Goal: Information Seeking & Learning: Check status

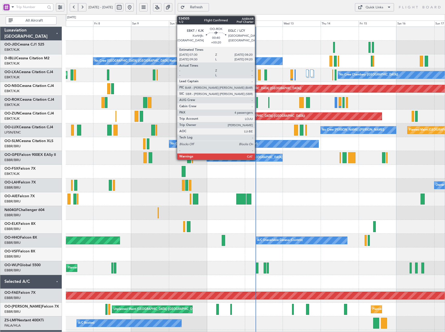
click at [257, 104] on div at bounding box center [258, 102] width 2 height 11
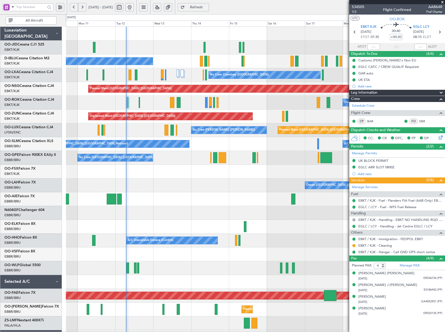
click at [199, 185] on div "No Crew [GEOGRAPHIC_DATA] ([GEOGRAPHIC_DATA] National) No [GEOGRAPHIC_DATA] ([G…" at bounding box center [255, 199] width 379 height 345
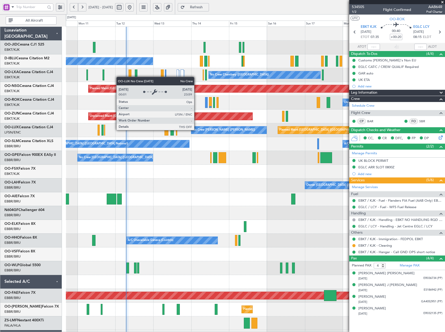
click at [197, 130] on div "No Crew [PERSON_NAME] ([PERSON_NAME])" at bounding box center [224, 130] width 63 height 8
click at [199, 131] on div "No Crew [PERSON_NAME] ([PERSON_NAME])" at bounding box center [224, 130] width 63 height 8
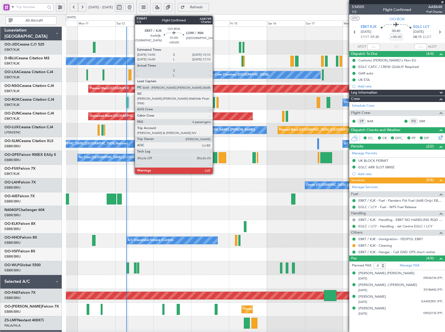
click at [215, 103] on div at bounding box center [214, 102] width 2 height 11
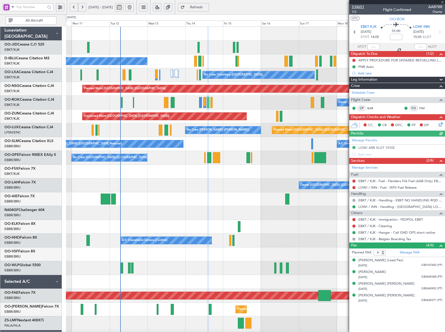
click at [360, 7] on span "534651" at bounding box center [358, 6] width 13 height 5
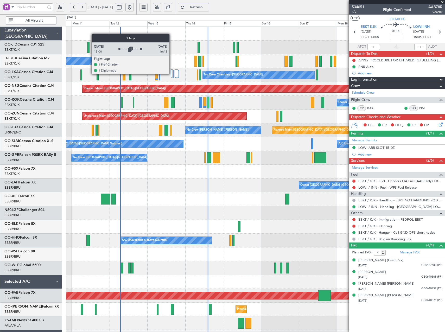
click at [172, 74] on div at bounding box center [172, 74] width 2 height 8
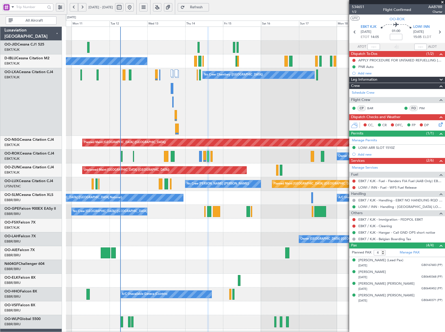
click at [207, 5] on span "Refresh" at bounding box center [196, 7] width 21 height 4
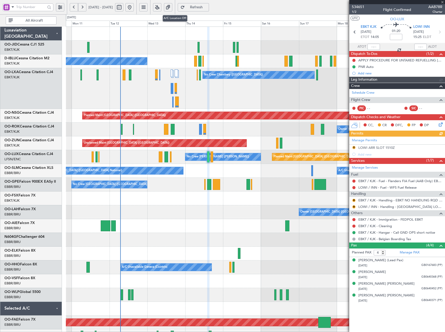
click at [161, 6] on button at bounding box center [157, 7] width 8 height 8
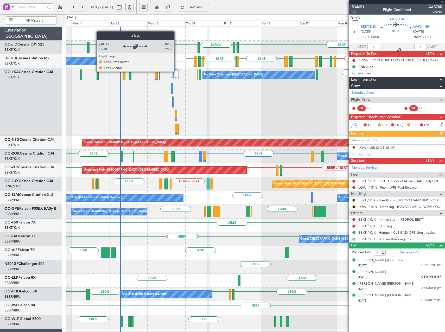
click at [177, 72] on div at bounding box center [176, 74] width 3 height 8
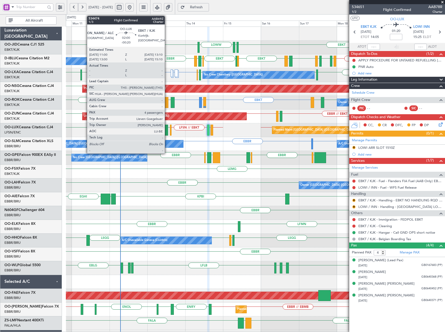
click at [167, 128] on div at bounding box center [167, 130] width 4 height 11
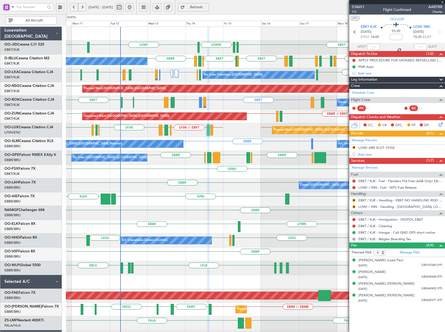
type input "-00:20"
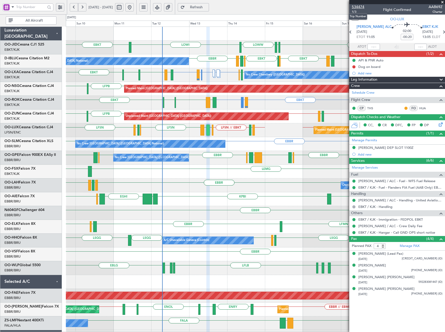
click at [363, 5] on span "534474" at bounding box center [358, 6] width 13 height 5
click at [207, 7] on span "Refresh" at bounding box center [196, 7] width 21 height 4
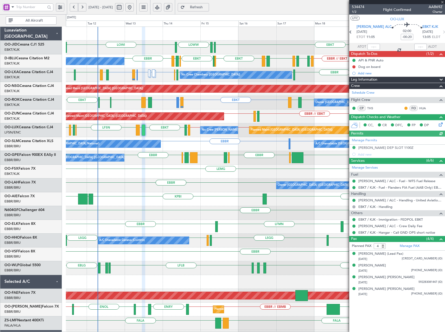
click at [197, 151] on div "EDDM or EBBR [GEOGRAPHIC_DATA] A/C Unavailable [GEOGRAPHIC_DATA] ([GEOGRAPHIC_D…" at bounding box center [255, 144] width 379 height 14
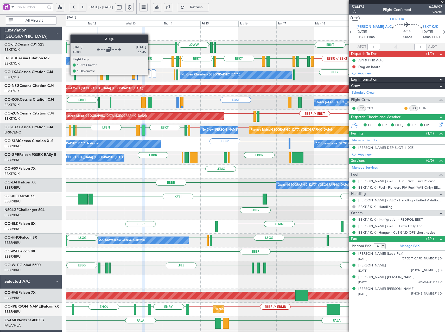
click at [151, 74] on div at bounding box center [150, 74] width 2 height 8
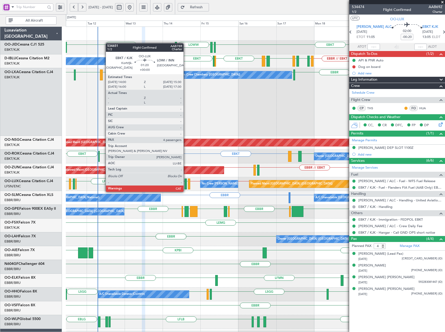
click at [186, 187] on div at bounding box center [186, 184] width 3 height 11
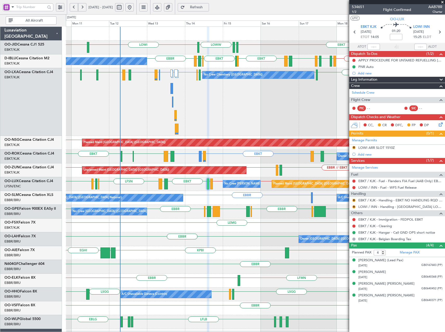
click at [205, 8] on span "Refresh" at bounding box center [196, 7] width 21 height 4
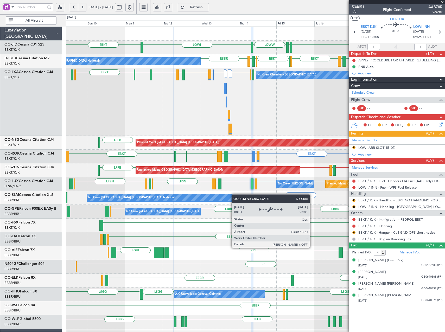
click at [235, 195] on div "EBBR EDDM or EBBR No Crew [GEOGRAPHIC_DATA] (Brussels National) A/C Unavailable…" at bounding box center [255, 198] width 379 height 14
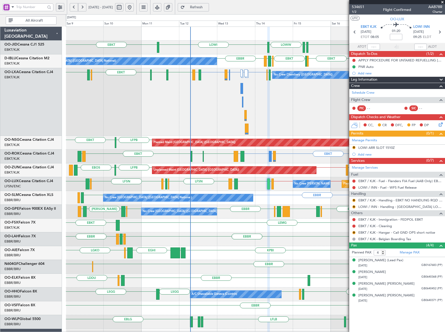
click at [251, 221] on div "EBKT LOWI EBKT [PERSON_NAME] LOWW No Crew [GEOGRAPHIC_DATA] (Brussels National)…" at bounding box center [255, 226] width 379 height 399
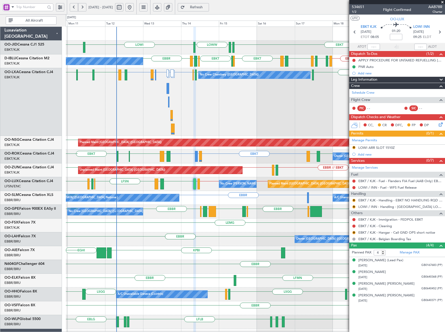
click at [235, 179] on div "EBKT LOWI EBKT [PERSON_NAME] LOWW No Crew [GEOGRAPHIC_DATA] (Brussels National)…" at bounding box center [255, 226] width 379 height 399
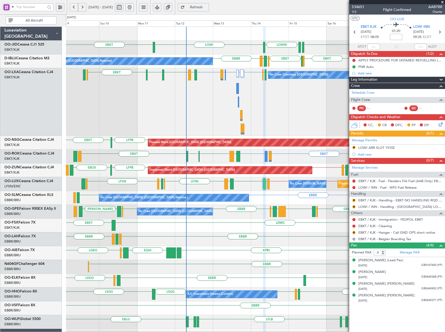
click at [192, 189] on div "No Crew [PERSON_NAME] ([PERSON_NAME]) Planned Maint [GEOGRAPHIC_DATA] ([GEOGRAP…" at bounding box center [255, 184] width 379 height 14
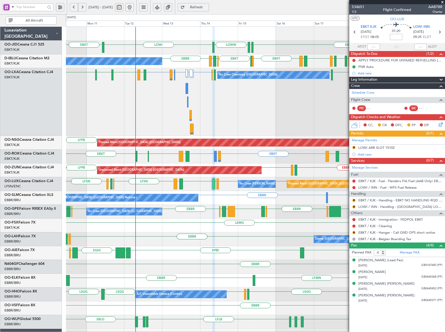
click at [226, 134] on div "No Crew Chambery ([GEOGRAPHIC_DATA]) EBBR or EBKT [PERSON_NAME] or EBKT LFTH or…" at bounding box center [255, 102] width 379 height 68
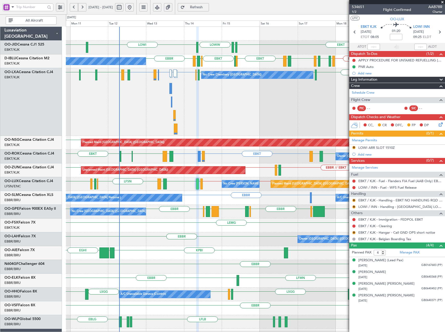
click at [213, 191] on div "No Crew [PERSON_NAME] ([PERSON_NAME]) Planned Maint [GEOGRAPHIC_DATA] ([GEOGRAP…" at bounding box center [255, 184] width 379 height 14
click at [443, 2] on span at bounding box center [442, 2] width 5 height 5
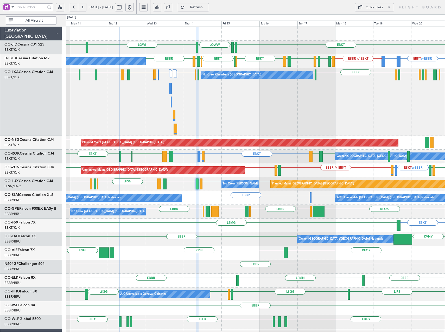
type input "0"
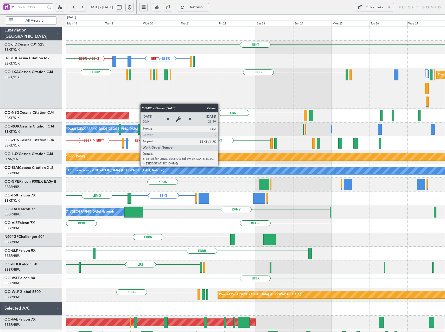
click at [82, 104] on div "EBBR [GEOGRAPHIC_DATA] [GEOGRAPHIC_DATA] LFKF LIRS LFSD EBKT LOWI Planned Maint…" at bounding box center [255, 88] width 379 height 41
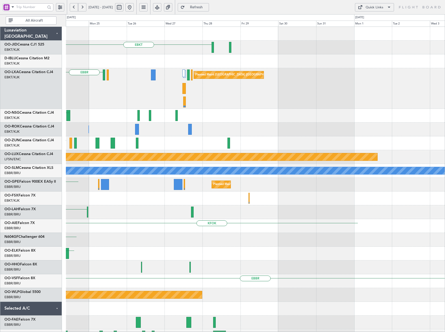
click at [84, 107] on div "EBBR Planned Maint [GEOGRAPHIC_DATA] ([GEOGRAPHIC_DATA])" at bounding box center [255, 88] width 379 height 41
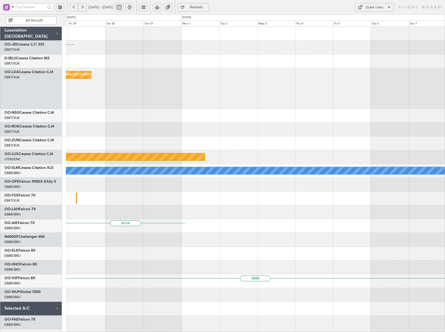
click at [92, 107] on div "Planned Maint [GEOGRAPHIC_DATA] ([GEOGRAPHIC_DATA] National)" at bounding box center [255, 88] width 379 height 41
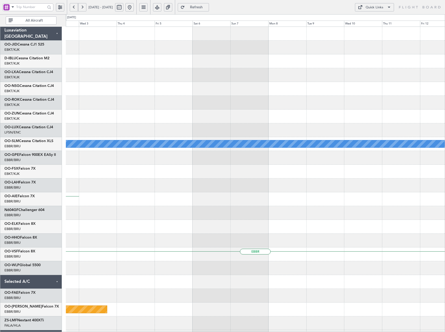
click at [60, 107] on div "Planned Maint [GEOGRAPHIC_DATA] ([GEOGRAPHIC_DATA]) A/C Unavailable [GEOGRAPHIC…" at bounding box center [222, 173] width 445 height 318
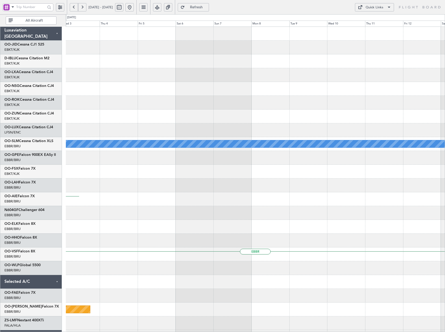
click at [53, 105] on div "Planned Maint [GEOGRAPHIC_DATA] ([GEOGRAPHIC_DATA]) A/C Unavailable [GEOGRAPHIC…" at bounding box center [222, 173] width 445 height 318
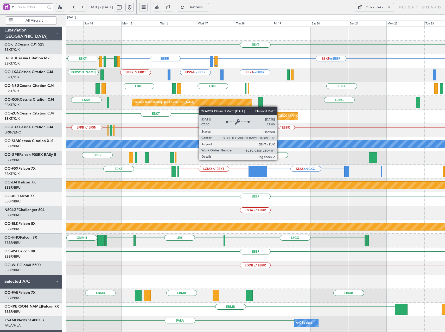
click at [198, 106] on div "Planned Maint Kortrijk-[GEOGRAPHIC_DATA]" at bounding box center [192, 103] width 120 height 8
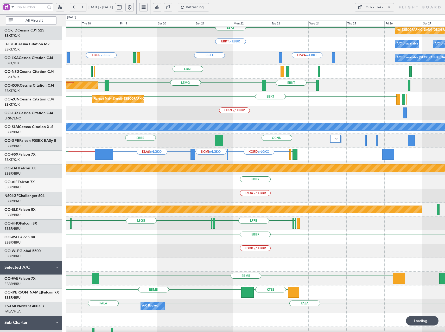
click at [212, 98] on div "Planned Maint Kortrijk-[GEOGRAPHIC_DATA] EBKT EBKT" at bounding box center [255, 99] width 379 height 14
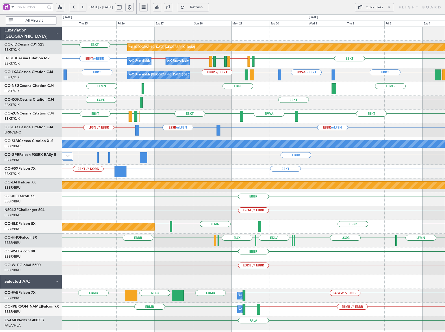
click at [167, 84] on div "EBKT LFMN [GEOGRAPHIC_DATA]" at bounding box center [253, 89] width 383 height 14
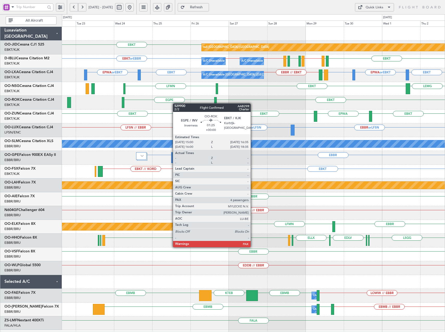
click at [203, 103] on div "EBKT [GEOGRAPHIC_DATA]" at bounding box center [253, 103] width 383 height 14
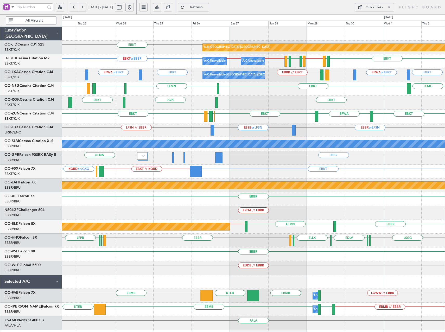
click at [229, 123] on div "EBKT EBOS [PERSON_NAME] EBKT EBKT EPWA" at bounding box center [253, 117] width 383 height 14
click at [134, 7] on button at bounding box center [130, 7] width 8 height 8
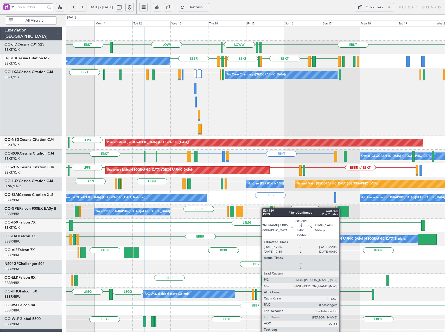
click at [241, 211] on div "EBKT EBKT LOWI [PERSON_NAME] LOWW EBKT LFKF EBKT EBKT EHBK LFMN [GEOGRAPHIC_DAT…" at bounding box center [255, 226] width 379 height 399
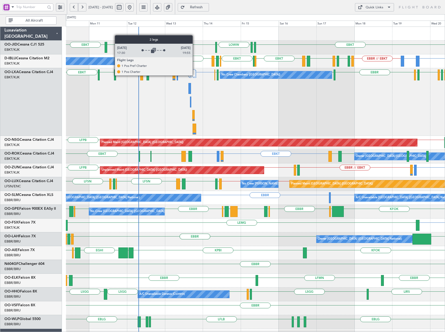
click at [195, 75] on div at bounding box center [193, 74] width 3 height 8
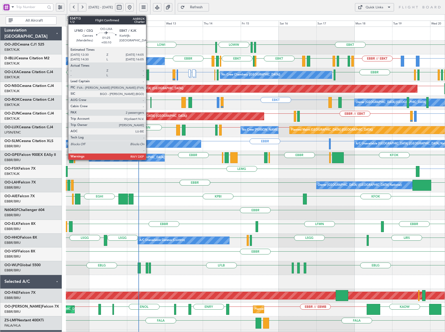
click at [148, 76] on div at bounding box center [148, 75] width 3 height 11
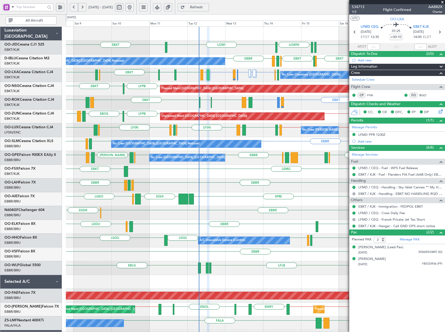
click at [444, 2] on span at bounding box center [442, 2] width 5 height 5
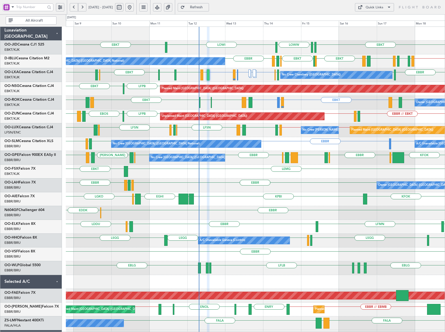
type input "0"
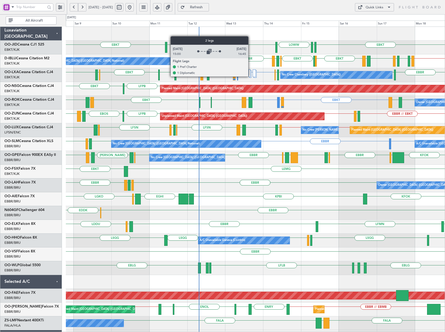
click at [251, 76] on div at bounding box center [250, 74] width 2 height 8
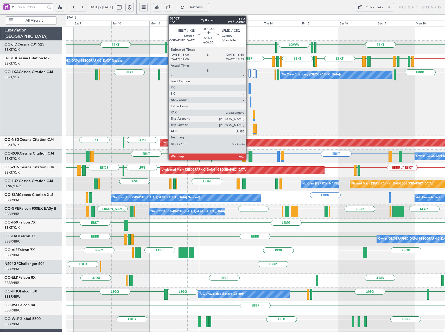
click at [249, 87] on div at bounding box center [250, 88] width 3 height 11
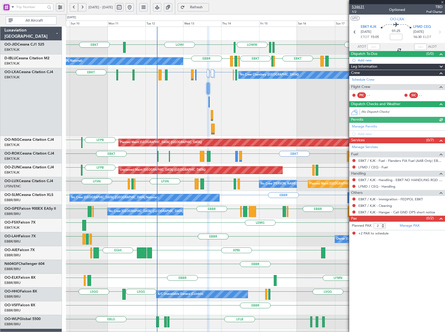
click at [358, 8] on span "534631" at bounding box center [358, 6] width 13 height 5
click at [202, 9] on button "Refresh" at bounding box center [193, 7] width 31 height 8
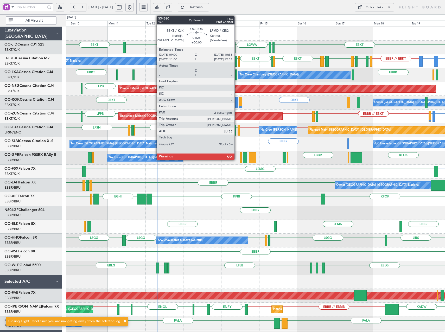
click at [237, 105] on div at bounding box center [236, 102] width 3 height 11
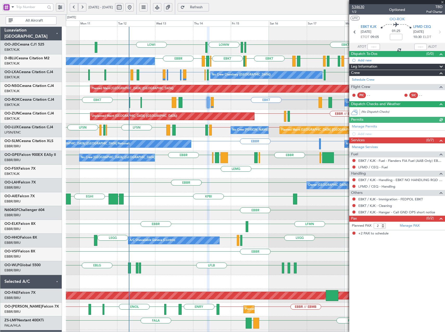
click at [363, 7] on span "534630" at bounding box center [358, 6] width 13 height 5
click at [207, 9] on span "Refresh" at bounding box center [196, 7] width 21 height 4
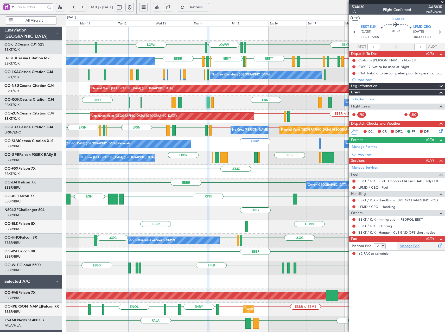
click at [413, 247] on link "Manage PAX" at bounding box center [410, 246] width 20 height 5
click at [11, 6] on span at bounding box center [13, 7] width 6 height 7
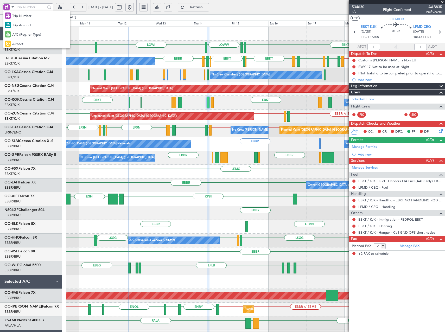
click at [24, 28] on span "Trip Account" at bounding box center [21, 25] width 19 height 5
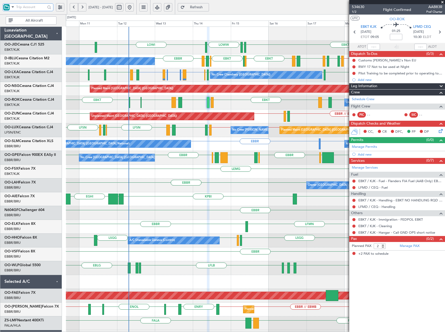
click at [25, 6] on input "text" at bounding box center [30, 7] width 29 height 8
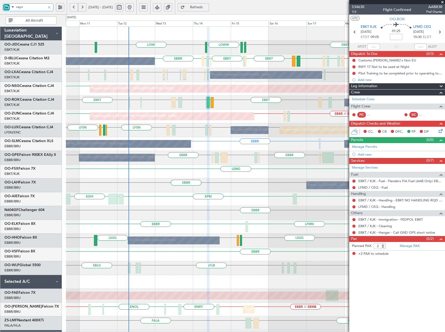
type input "reyni"
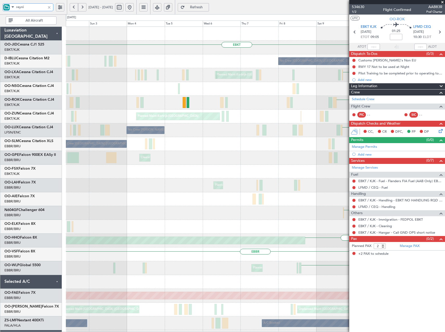
click at [399, 136] on fb-app "reyni 10 Aug 2025 - 20 Aug 2025 Refresh Quick Links All Aircraft EBKT LOWI Plan…" at bounding box center [222, 170] width 445 height 326
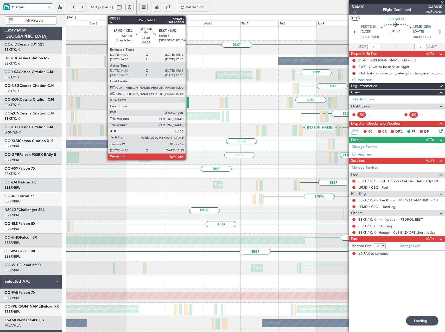
click at [188, 104] on div at bounding box center [188, 102] width 3 height 11
type input "-00:05"
type input "14:05"
type input "15:30"
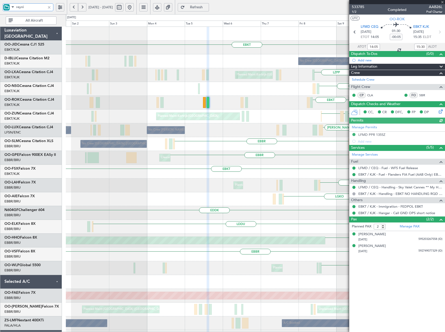
type input "16:05"
type input "17:30"
type input "14:05"
type input "15:30"
type input "reyni"
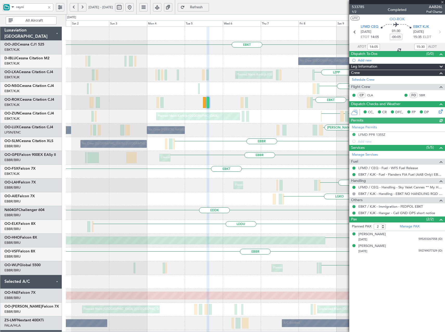
click at [49, 7] on div at bounding box center [49, 7] width 6 height 6
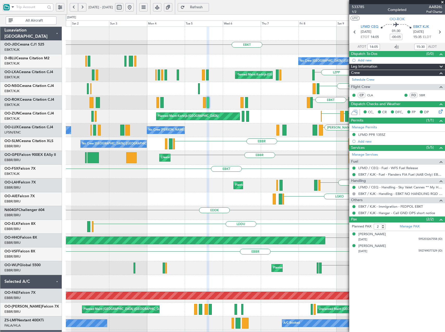
click at [134, 7] on button at bounding box center [130, 7] width 8 height 8
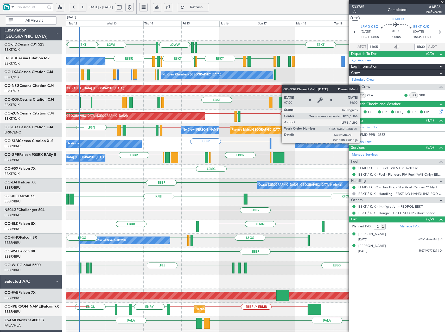
click at [108, 85] on div "Planned Maint Paris (Le Bourget) LFPB EBKT" at bounding box center [255, 89] width 379 height 14
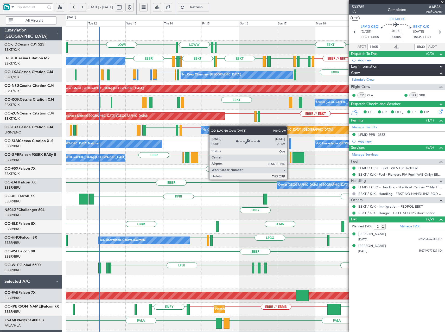
click at [217, 127] on div "EBKT LOWI EDDS LOWW EBKT or EBBR EPWA or EBBR EBBR // EBKT EBKT EGJJ EBBR LFMT …" at bounding box center [255, 192] width 379 height 331
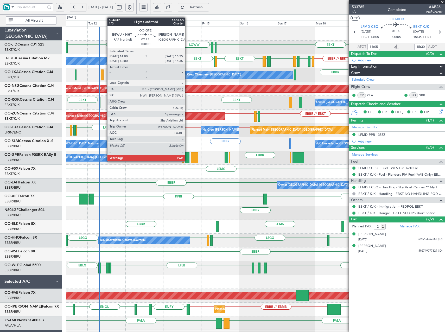
click at [188, 161] on div at bounding box center [187, 157] width 4 height 11
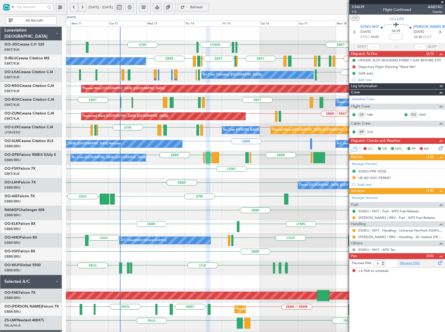
click at [409, 264] on link "Manage PAX" at bounding box center [410, 263] width 20 height 5
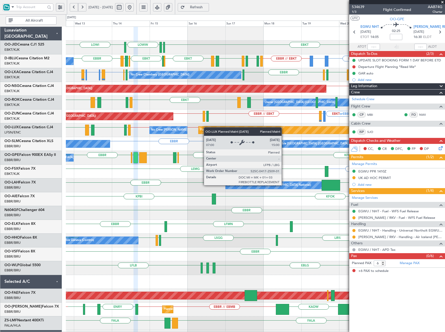
click at [203, 130] on div "EBKT LOWI EDDS LOWW EBKT No Crew Brussels (Brussels National) EBKT or EBBR EPWA…" at bounding box center [255, 199] width 379 height 345
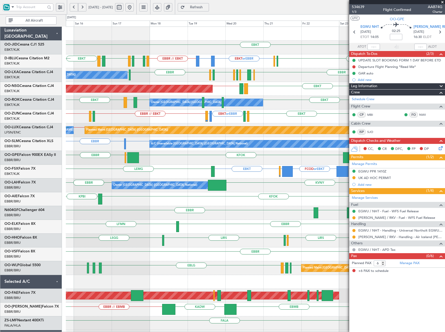
click at [190, 124] on div "EBKT LOWW EDDS LOWI EBKT or EBBR EPWA or EBBR EBBR // EBKT EBKT EGJJ LFMT LFSN …" at bounding box center [255, 199] width 379 height 345
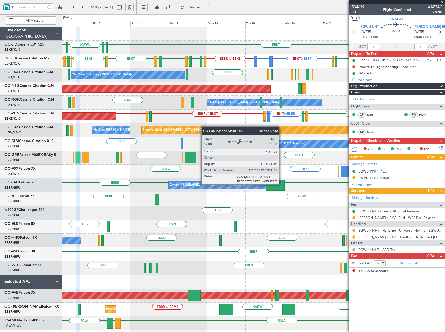
click at [222, 128] on div "EBKT LOWI EDDS LOWW EBKT or EBBR EPWA or EBBR EBBR // EBKT EBKT EGJJ EBBR LFMT …" at bounding box center [253, 179] width 383 height 304
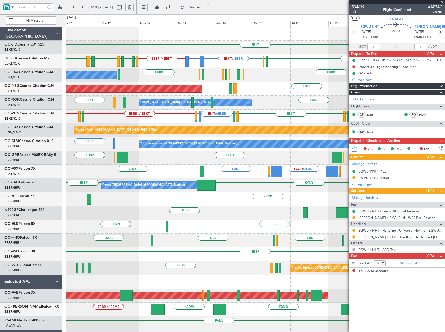
click at [178, 122] on div "EBKT or EBBR LFMD or EBBR EBBR // EBKT EBBR LFBD EBKT LOWS LFRQ LFPB // EBKT Un…" at bounding box center [255, 117] width 379 height 14
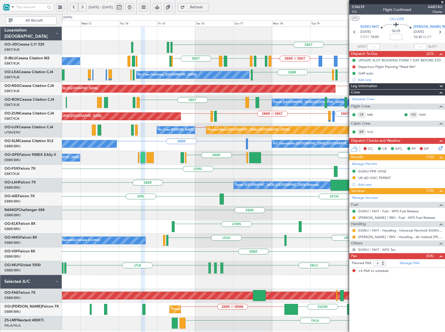
click at [292, 53] on div "EBKT" at bounding box center [253, 48] width 383 height 14
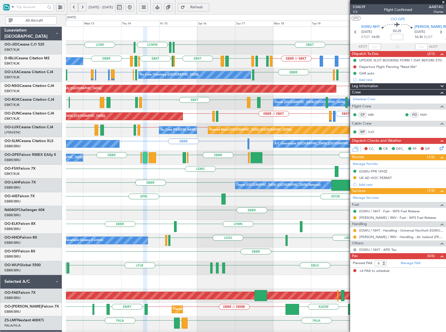
click at [207, 8] on span "Refresh" at bounding box center [196, 7] width 21 height 4
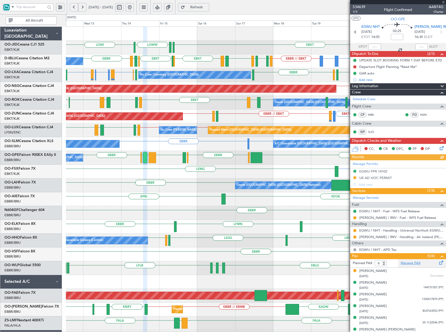
click at [410, 262] on link "Manage PAX" at bounding box center [411, 263] width 20 height 5
click at [205, 8] on span "Refresh" at bounding box center [196, 7] width 21 height 4
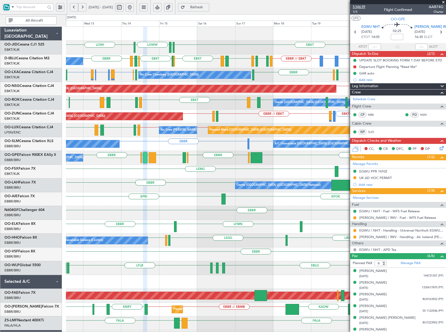
click at [360, 7] on span "534639" at bounding box center [359, 6] width 13 height 5
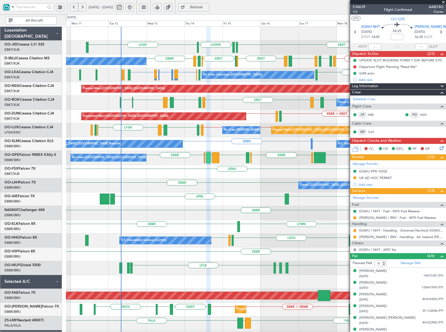
click at [194, 202] on div "EBKT EDDS LOWW LOWI EBBR // EBKT EBKT or EBBR EPWA or EBBR LFMT LFSN LFMT EBKT …" at bounding box center [256, 199] width 380 height 345
drag, startPoint x: 445, startPoint y: 1, endPoint x: 382, endPoint y: 44, distance: 76.2
click at [445, 1] on span at bounding box center [443, 2] width 5 height 5
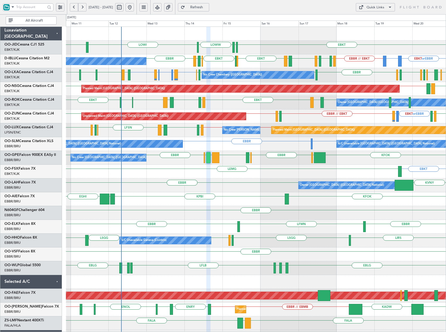
type input "0"
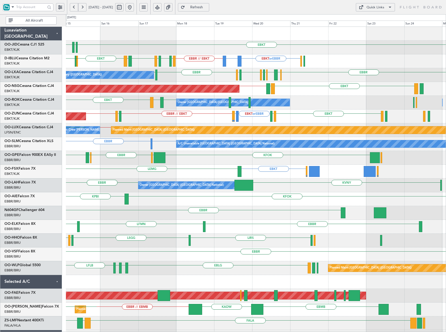
click at [48, 219] on div "EBKT EDDS LOWW LOWI EBBR // EBKT EBKT or EBBR EPWA or EBBR LFMT LFSN LFMT EBKT …" at bounding box center [223, 173] width 446 height 318
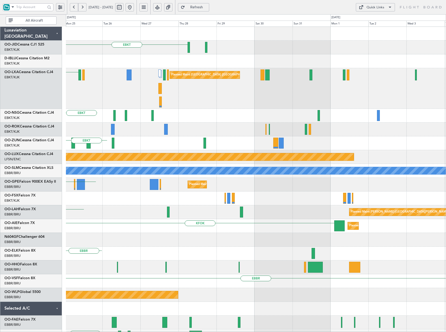
click at [121, 204] on div "EBKT EBBR Planned Maint Brussels (Brussels National) EBKT Owner Kortrijk-Wevelg…" at bounding box center [256, 213] width 380 height 372
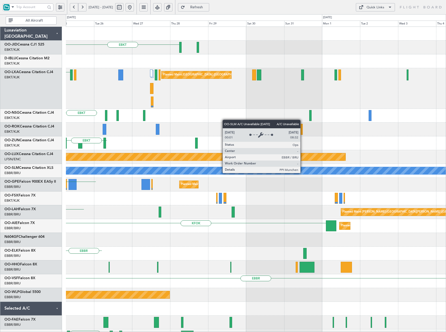
click at [152, 183] on div "EBKT EBBR Planned Maint Brussels (Brussels National) EBKT Owner Kortrijk-Wevelg…" at bounding box center [256, 213] width 380 height 372
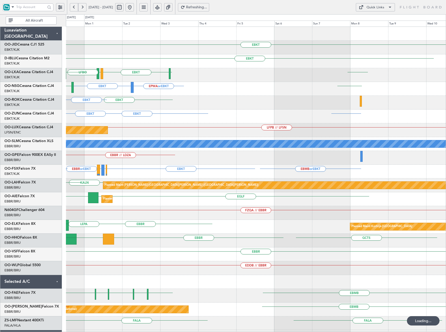
click at [254, 84] on div "EBKT EBKT LFLC EBKT LFTH EBBR EBLG LFBO LRAR EBBR EPWA or EBKT EBKT LFMN EBKT E…" at bounding box center [256, 199] width 380 height 345
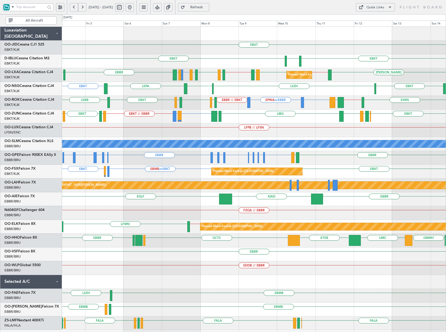
click at [134, 9] on button at bounding box center [130, 7] width 8 height 8
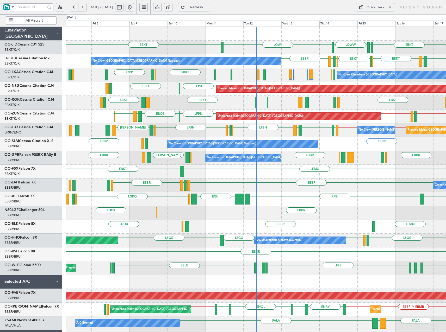
click at [84, 6] on button at bounding box center [82, 7] width 8 height 8
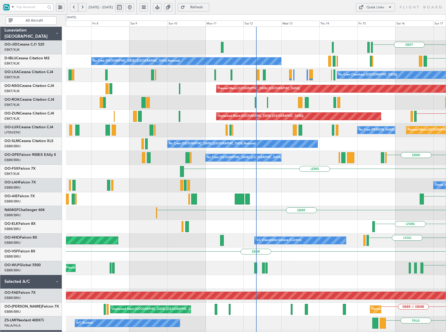
click at [84, 6] on button at bounding box center [82, 7] width 8 height 8
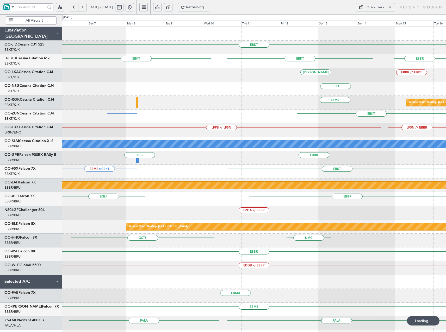
click at [84, 6] on button at bounding box center [82, 7] width 8 height 8
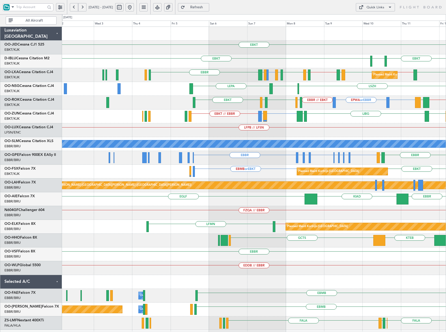
click at [305, 151] on div "EBKT EBKT EBKT LSZH LFMT LFSN Planned Maint Kortrijk-Wevelgem LFMN or LIML LEIB…" at bounding box center [254, 179] width 384 height 304
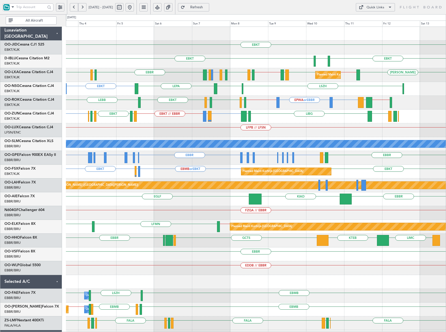
click at [293, 127] on div "EBKT EBKT EBKT LSZH LFMN or LIML LEIB EBLG EBKT // EBBR EBKT LEIB EBBR // EBOS …" at bounding box center [256, 192] width 380 height 331
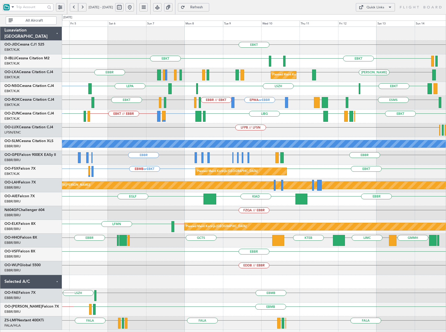
click at [365, 95] on div "EBKT EBKT EBKT LSZH LEPA" at bounding box center [254, 89] width 384 height 14
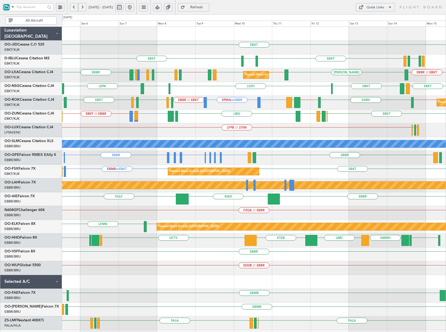
click at [301, 72] on div "EBKT EBKT EBKT LSZH LFSN LFMT Planned Maint Kortrijk-Wevelgem EBBR // EBKT LFMN…" at bounding box center [254, 179] width 384 height 304
click at [376, 8] on div "Quick Links" at bounding box center [375, 7] width 18 height 5
click at [372, 22] on button "Trip Builder" at bounding box center [375, 20] width 39 height 13
click at [134, 7] on button at bounding box center [130, 7] width 8 height 8
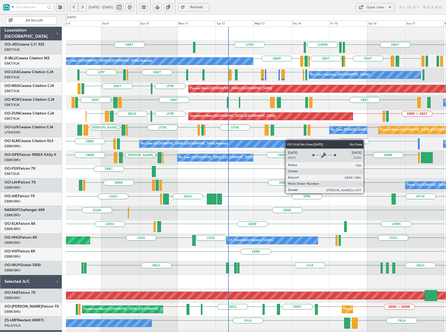
click at [283, 143] on div "EBKT EBKT LOWI EDDS LOWW EBKT LFKF EBKT EBKT EHBK LFMN EBBR No Crew Brussels (B…" at bounding box center [256, 199] width 380 height 345
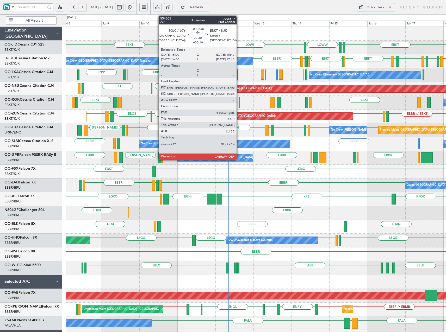
click at [239, 103] on div at bounding box center [239, 102] width 1 height 11
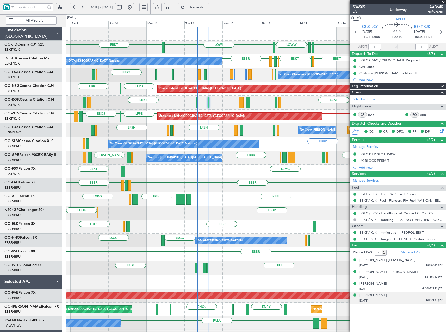
click at [384, 296] on div "[PERSON_NAME]" at bounding box center [373, 295] width 28 height 5
click at [207, 8] on span "Refresh" at bounding box center [196, 7] width 21 height 4
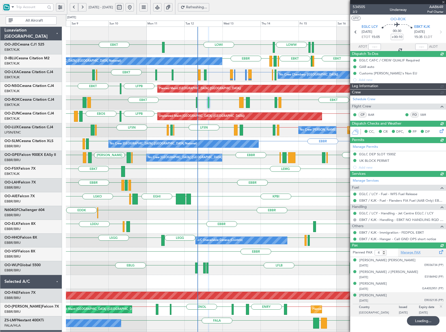
click at [407, 252] on div "Planned PAX 4 Manage PAX Christine Paul J. Bouckaert 22/04/1968 ER036734 (PP) J…" at bounding box center [398, 283] width 96 height 68
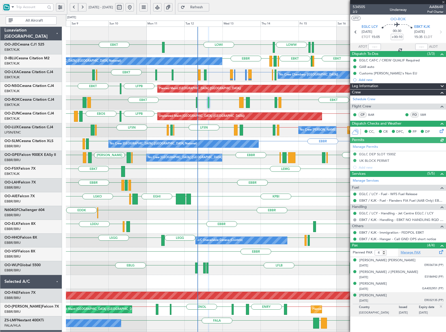
click at [414, 251] on link "Manage PAX" at bounding box center [411, 252] width 20 height 5
click at [440, 306] on img at bounding box center [441, 306] width 5 height 5
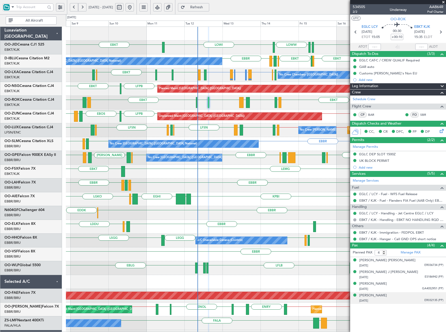
click at [203, 7] on button "Refresh" at bounding box center [193, 7] width 31 height 8
click at [68, 124] on div "EBKT LOWI EBKT EDDS LOWW EBBR // EBKT EBBR LFMT LFSN LFMT EBKT LFKF EBKT EBKT E…" at bounding box center [256, 199] width 380 height 345
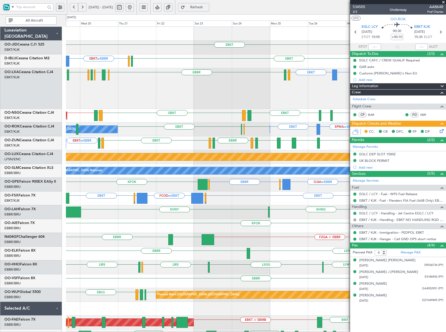
drag, startPoint x: 150, startPoint y: 7, endPoint x: 157, endPoint y: 17, distance: 12.4
click at [134, 7] on button at bounding box center [130, 7] width 8 height 8
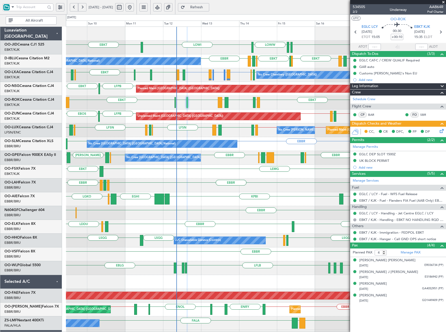
drag, startPoint x: 445, startPoint y: 2, endPoint x: 428, endPoint y: 8, distance: 18.0
click at [445, 2] on span at bounding box center [443, 2] width 5 height 5
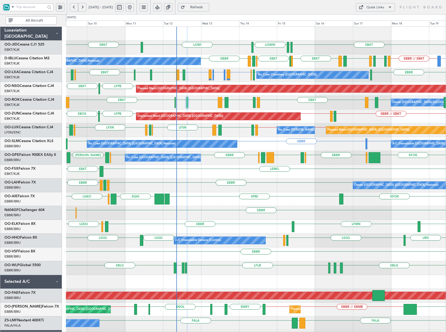
type input "0"
click at [74, 82] on div "EBBR or EBKT LFKF or EBKT LFTH or EBKT LFKF or EBKT EBKT LFMD EBKT LSZB EBKT EL…" at bounding box center [256, 75] width 380 height 14
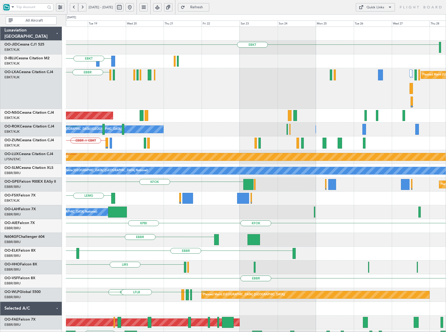
click at [63, 78] on div "EBKT EPWA or EBBR EBBR // EBKT LFSN LFMT EBKT LFKF LFMT EBKT EBBR Planned Maint…" at bounding box center [223, 173] width 446 height 318
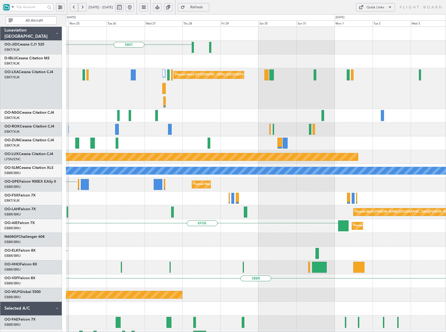
click at [166, 93] on div "Planned Maint [GEOGRAPHIC_DATA] ([GEOGRAPHIC_DATA] National)" at bounding box center [256, 88] width 380 height 41
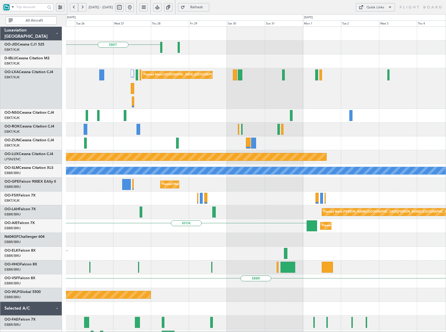
click at [223, 101] on div "Planned Maint [GEOGRAPHIC_DATA] ([GEOGRAPHIC_DATA] National)" at bounding box center [256, 88] width 380 height 41
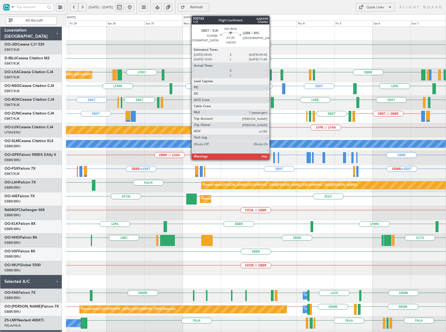
click at [272, 105] on div at bounding box center [272, 102] width 3 height 11
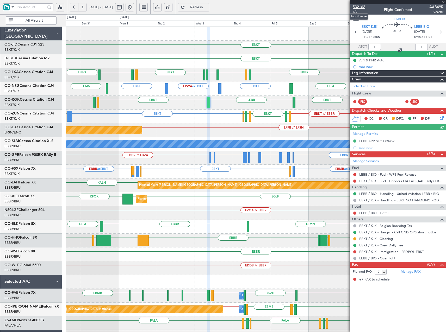
click at [360, 9] on span "532162" at bounding box center [359, 6] width 13 height 5
drag, startPoint x: 144, startPoint y: 6, endPoint x: 150, endPoint y: 11, distance: 7.4
click at [134, 6] on button at bounding box center [130, 7] width 8 height 8
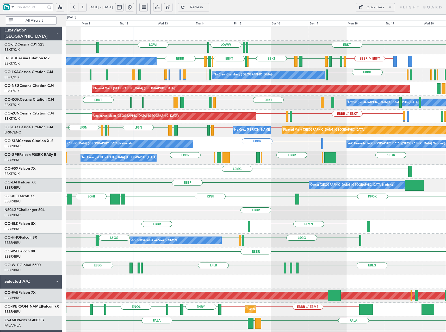
click at [277, 127] on div "EBKT EDDS LOWW LOWI EBKT No Crew Brussels (Brussels National) EBBR // EBKT LFMT…" at bounding box center [256, 199] width 380 height 345
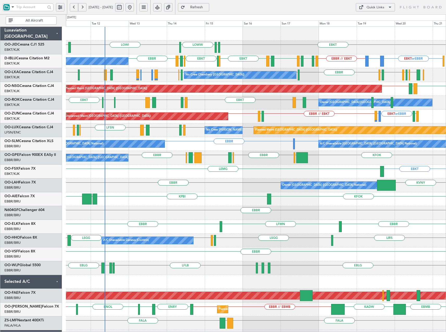
click at [320, 80] on div "No Crew Chambery (Aix-les-bains) EBBR or EBKT LFKF or EBKT LFTH or EBKT LFKF or…" at bounding box center [256, 75] width 380 height 14
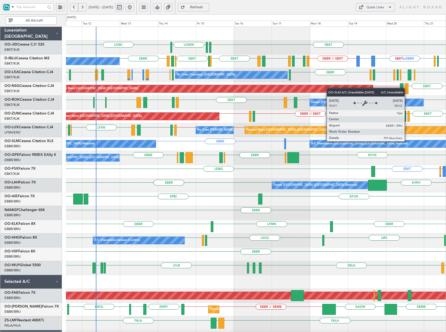
click at [127, 137] on div "EBKT LEAL LFSN ELLX LFMD LFSN // LFPB LFPB // LFSN LOWI Planned Maint Paris (Le…" at bounding box center [256, 130] width 380 height 14
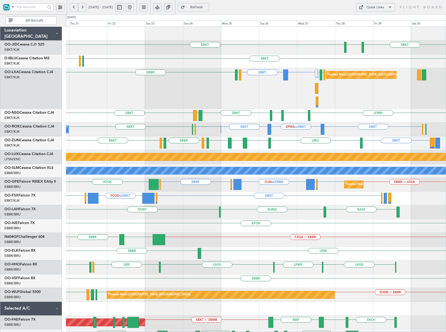
click at [293, 96] on div "Planned Maint Brussels (Brussels National) LICC or EBKT LICC or EBKT EBKT EBKT …" at bounding box center [256, 88] width 380 height 41
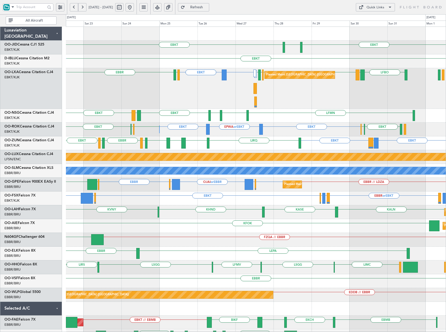
click at [224, 88] on div "LICC or EBKT LICC or EBKT EBKT EBKT EBBR LFPB LIRS EIDW EBBR LFBO LRAR EBBR Pla…" at bounding box center [256, 88] width 380 height 41
click at [384, 4] on button "Quick Links" at bounding box center [375, 7] width 39 height 8
click at [372, 22] on button "Trip Builder" at bounding box center [375, 20] width 39 height 13
click at [134, 8] on button at bounding box center [130, 7] width 8 height 8
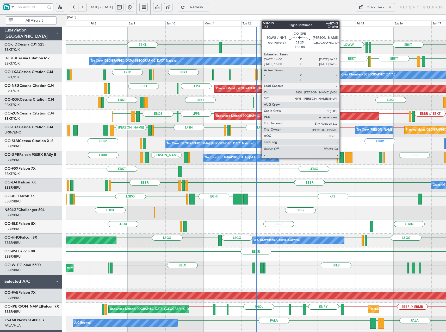
click at [342, 158] on div at bounding box center [341, 157] width 4 height 11
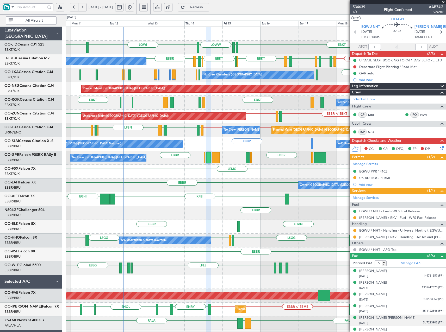
scroll to position [6, 0]
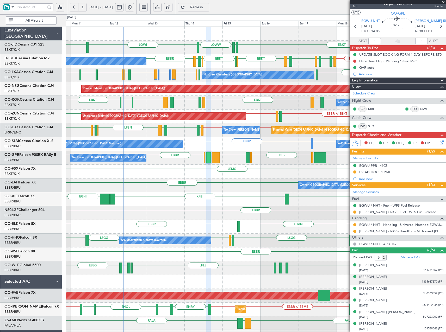
click at [379, 280] on div "02/10/1974 1335617870 (PP)" at bounding box center [401, 282] width 84 height 5
click at [364, 277] on div "Craig Andrew Coughlan" at bounding box center [373, 277] width 28 height 5
click at [207, 6] on span "Refresh" at bounding box center [196, 7] width 21 height 4
click at [207, 7] on span "Refresh" at bounding box center [196, 7] width 21 height 4
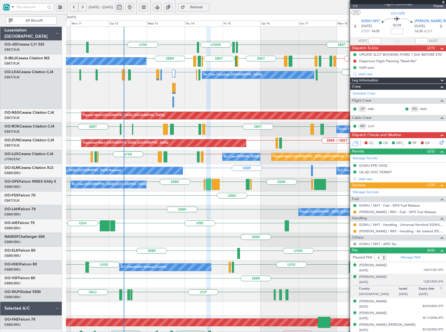
click at [444, 2] on span at bounding box center [443, 2] width 5 height 5
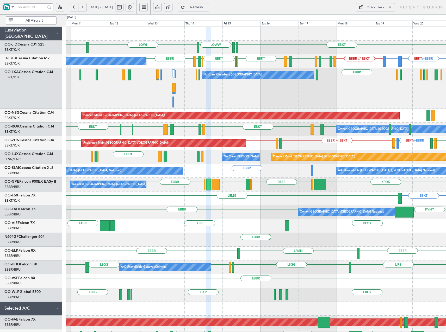
type input "0"
click at [83, 8] on button at bounding box center [82, 7] width 8 height 8
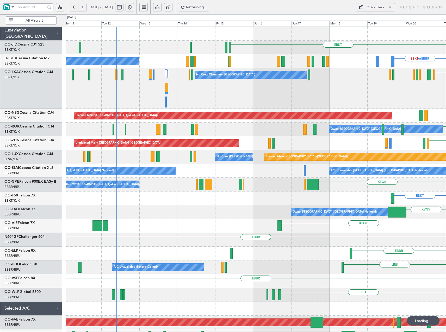
click at [83, 8] on button at bounding box center [82, 7] width 8 height 8
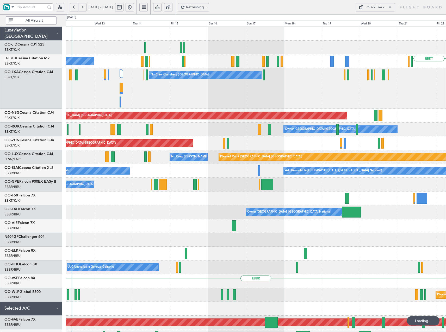
click at [83, 8] on button at bounding box center [82, 7] width 8 height 8
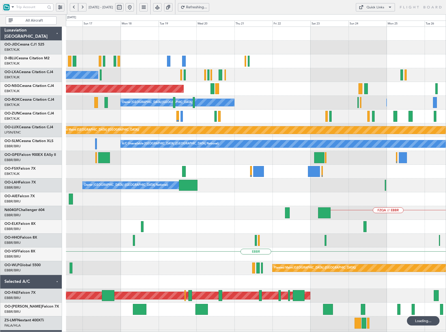
click at [83, 8] on button at bounding box center [82, 7] width 8 height 8
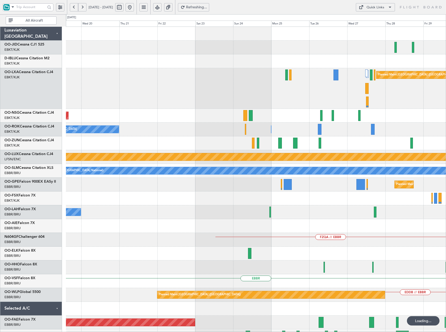
click at [83, 8] on button at bounding box center [82, 7] width 8 height 8
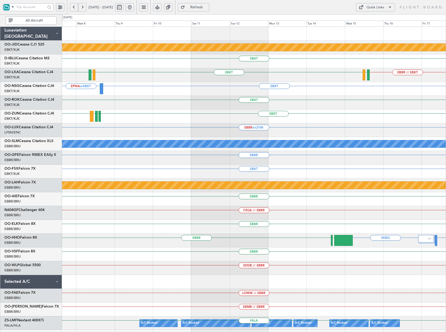
click at [369, 9] on div "Quick Links" at bounding box center [375, 7] width 18 height 5
click at [373, 22] on button "Trip Builder" at bounding box center [375, 20] width 39 height 13
click at [134, 8] on button at bounding box center [130, 7] width 8 height 8
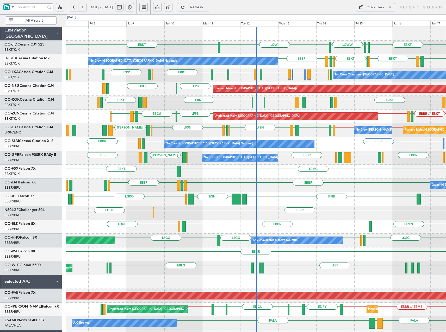
drag, startPoint x: 248, startPoint y: 302, endPoint x: 247, endPoint y: 305, distance: 3.4
click at [251, 75] on div "EBBR or EBKT LFKF or EBKT LFTH or EBKT LFKF or EBKT EBKT LFLB LFLB EBBR LZPP LF…" at bounding box center [256, 75] width 380 height 14
drag, startPoint x: 238, startPoint y: 76, endPoint x: 224, endPoint y: 77, distance: 13.7
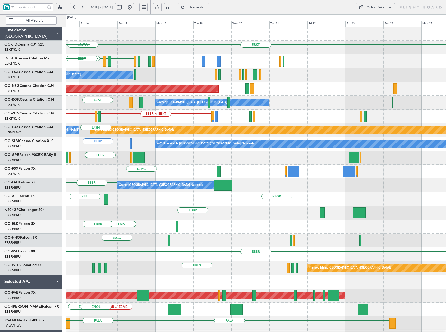
click at [21, 186] on div "EBKT LOWW EDDS LOWI EBKT LFKF EBKT EBKT EHBK LFMN EBBR LFLB No Crew Chambery (A…" at bounding box center [223, 173] width 446 height 318
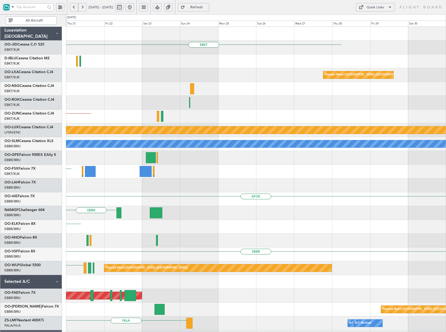
click at [48, 185] on div "EBKT Planned Maint Brussels (Brussels National) Planned Maint Paris (Le Bourget…" at bounding box center [223, 173] width 446 height 318
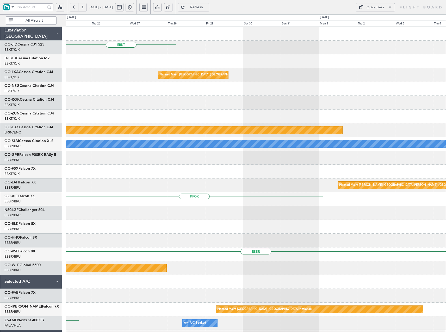
click at [0, 177] on html "07 Aug 2025 - 17 Aug 2025 Refresh Quick Links All Aircraft EBKT Planned Maint B…" at bounding box center [223, 166] width 446 height 332
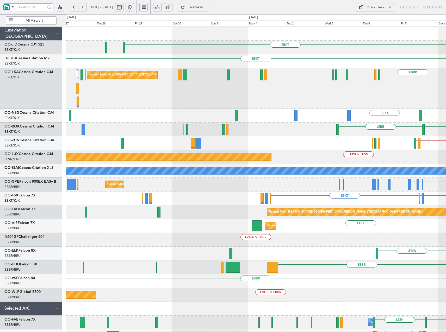
click at [446, 158] on html "05 Sep 2025 - 15 Sep 2025 Refresh Quick Links All Aircraft EBKT EBKT EBBR Plann…" at bounding box center [223, 166] width 446 height 332
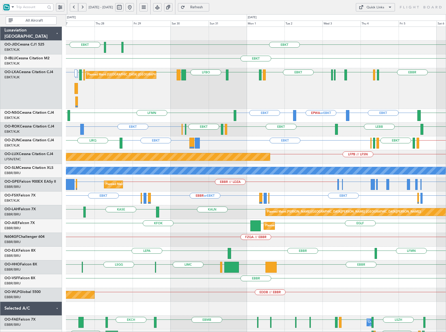
click at [134, 8] on button at bounding box center [130, 7] width 8 height 8
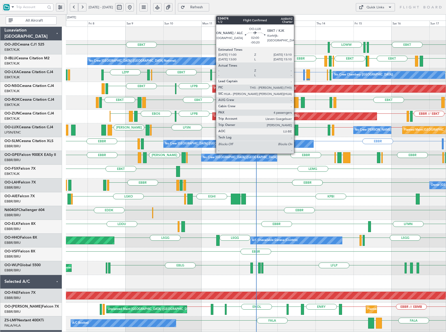
click at [296, 129] on div at bounding box center [297, 130] width 4 height 11
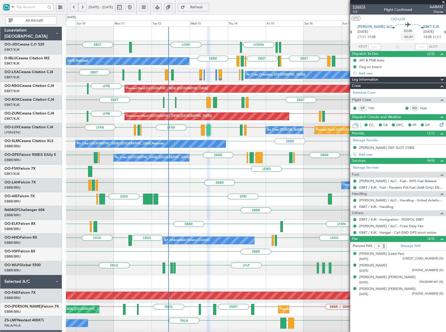
click at [360, 6] on span "534474" at bounding box center [359, 6] width 13 height 5
